Goal: Information Seeking & Learning: Learn about a topic

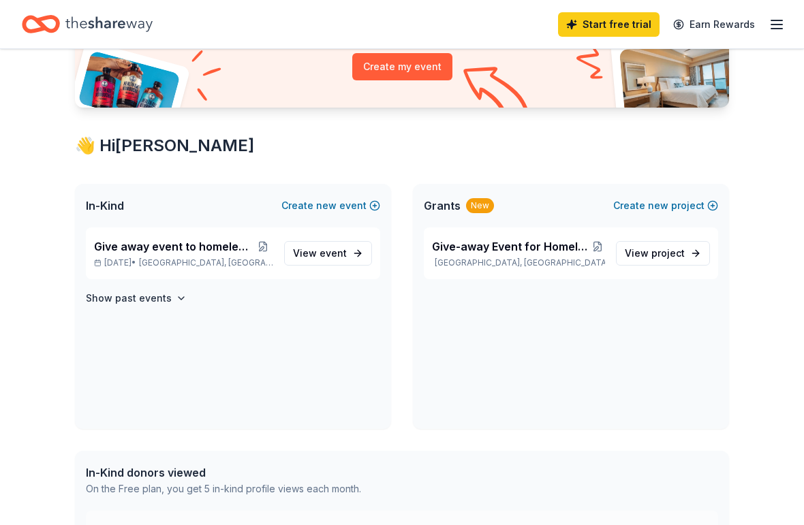
scroll to position [166, 0]
click at [545, 251] on span "Give-away Event for Homeless in [GEOGRAPHIC_DATA]" at bounding box center [511, 247] width 159 height 16
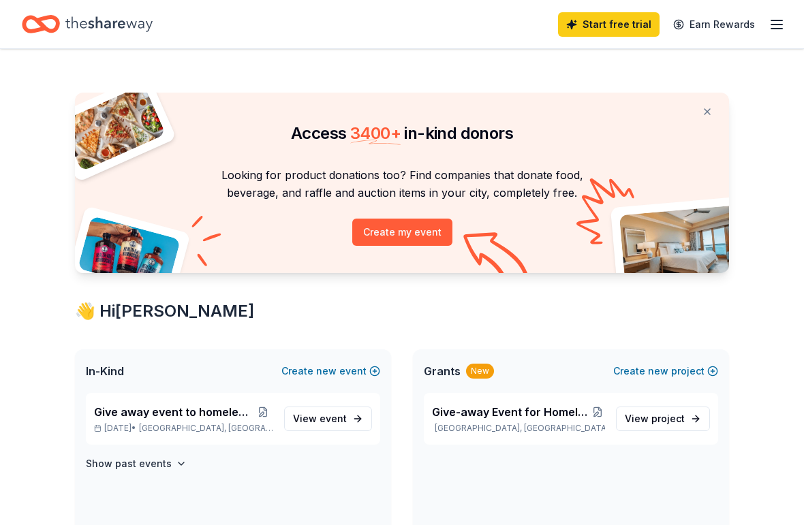
scroll to position [169, 0]
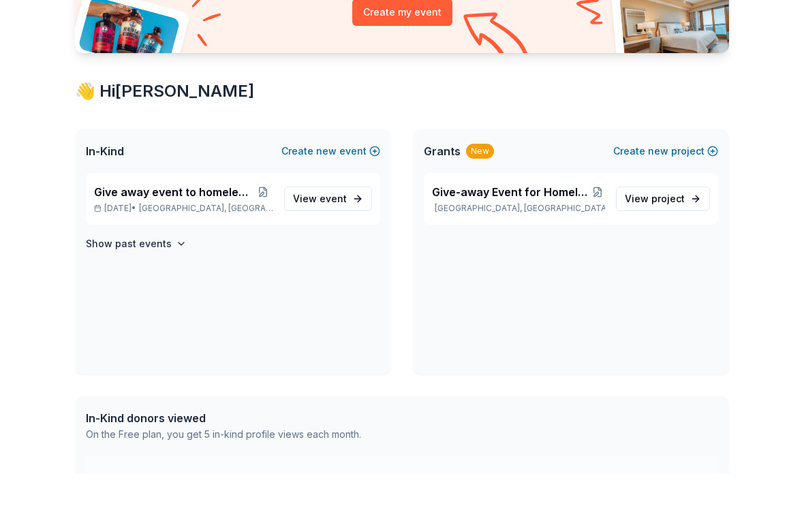
click at [183, 235] on div "Give away event to homeless population [DATE] • [GEOGRAPHIC_DATA], [GEOGRAPHIC_…" at bounding box center [183, 250] width 179 height 30
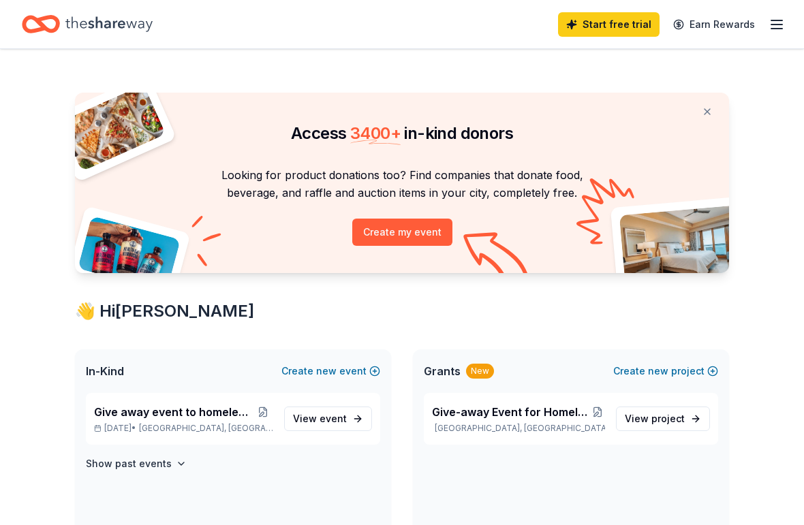
click at [778, 20] on line "button" at bounding box center [776, 20] width 11 height 0
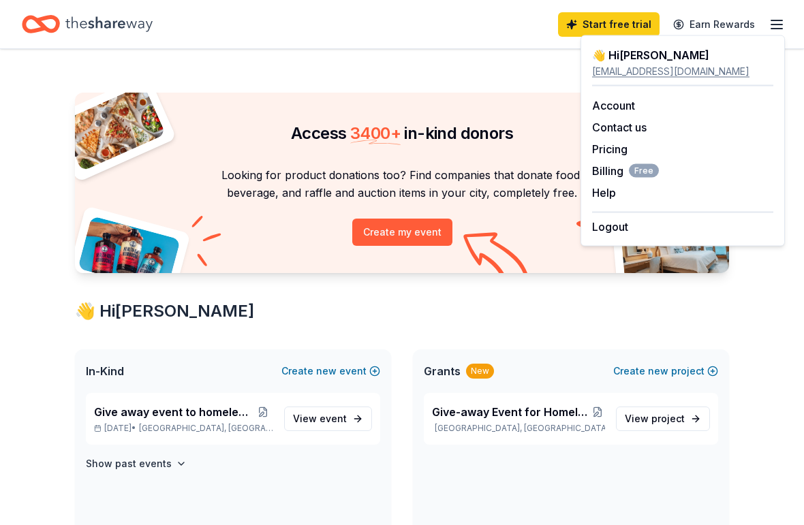
click at [758, 313] on div "Access 3400 + in-kind donors Looking for product donations too? Find companies …" at bounding box center [402, 523] width 804 height 949
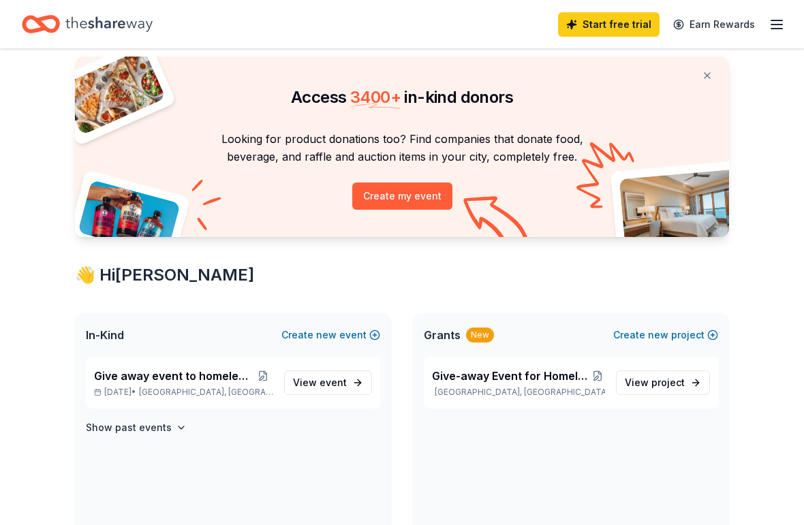
scroll to position [36, 0]
click at [660, 384] on span "project" at bounding box center [668, 383] width 33 height 12
